Goal: Communication & Community: Answer question/provide support

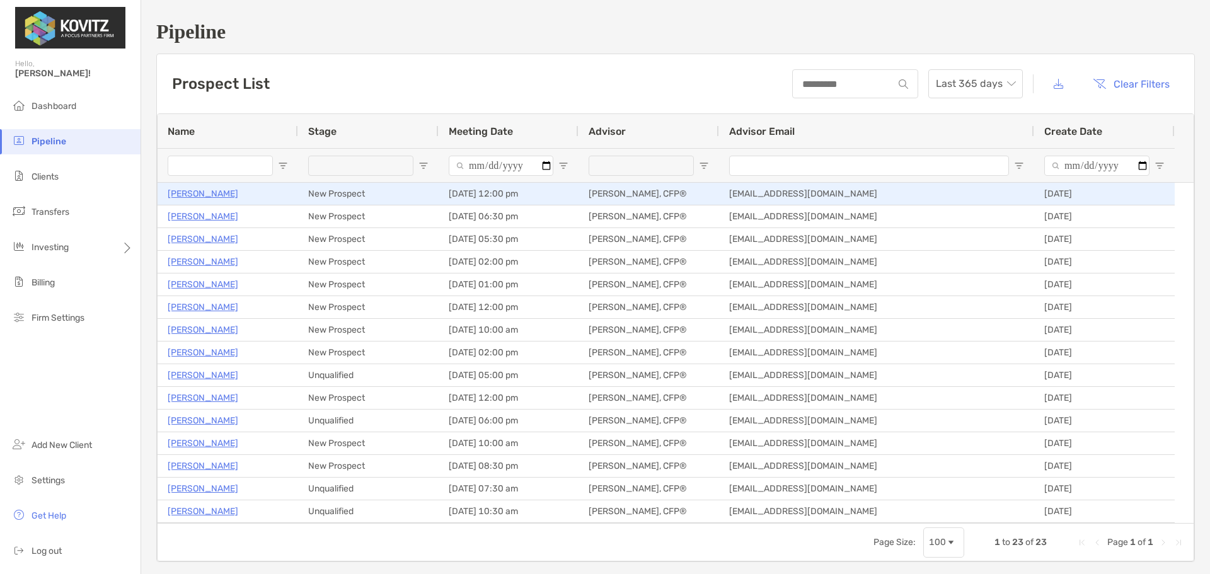
click at [213, 195] on p "[PERSON_NAME]" at bounding box center [203, 194] width 71 height 16
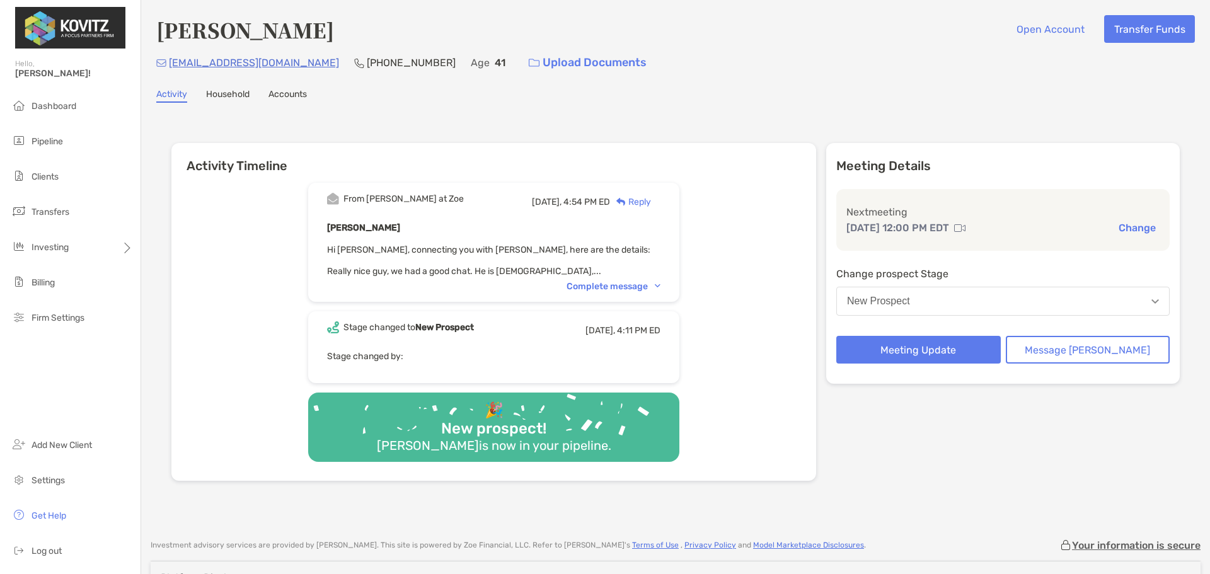
click at [640, 204] on div "Reply" at bounding box center [630, 201] width 41 height 13
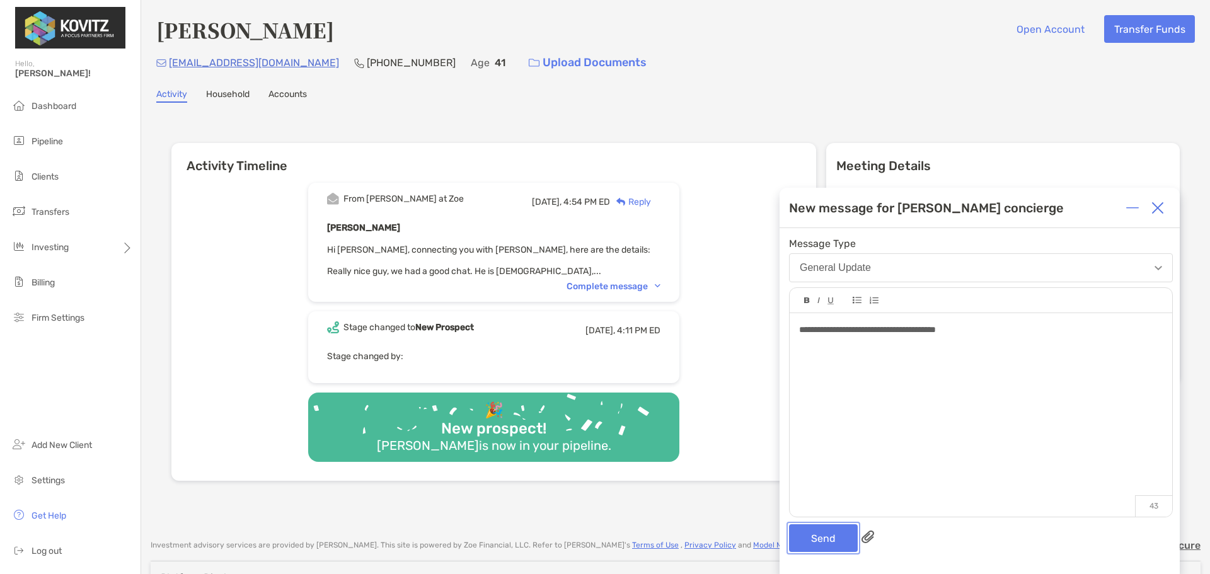
click at [813, 536] on button "Send" at bounding box center [823, 538] width 69 height 28
